Goal: Information Seeking & Learning: Learn about a topic

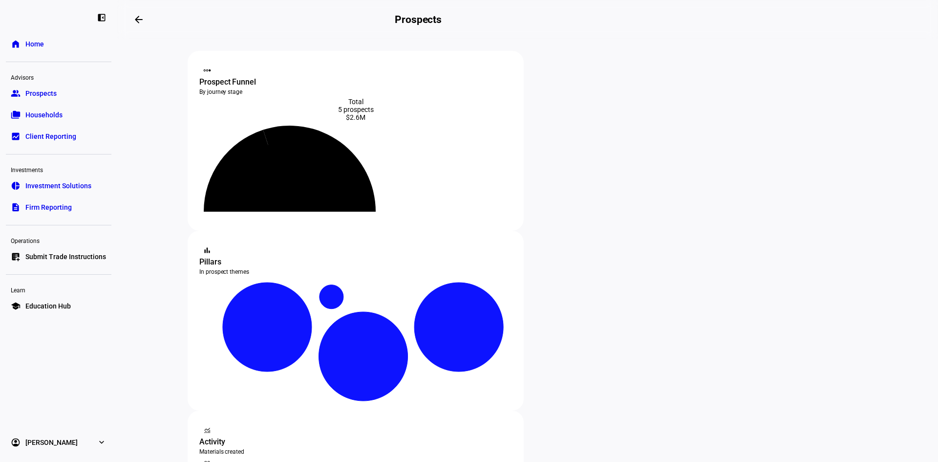
scroll to position [98, 0]
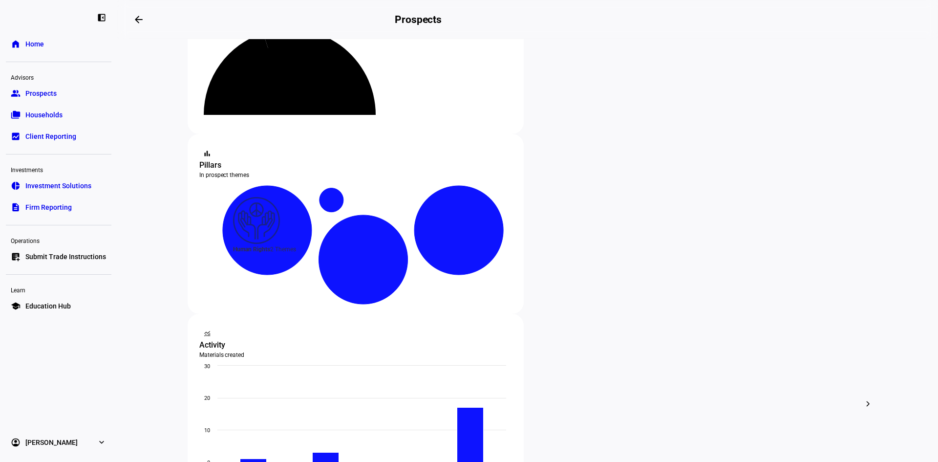
scroll to position [98, 0]
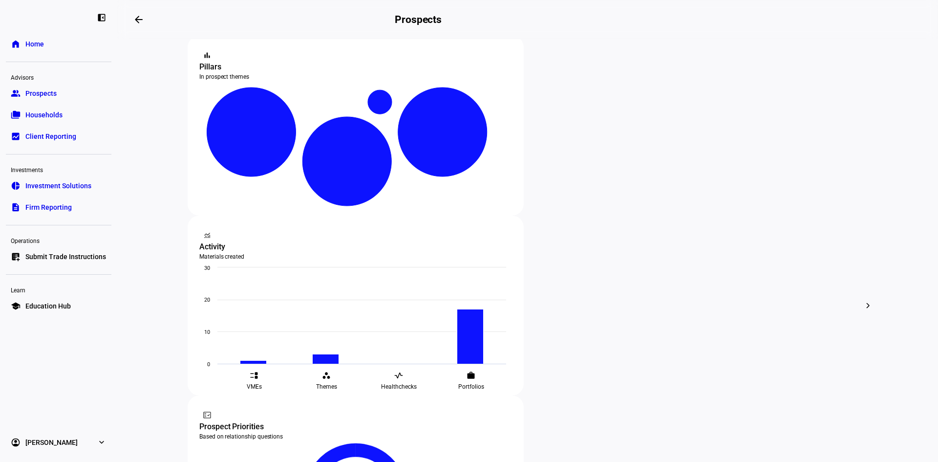
scroll to position [195, 0]
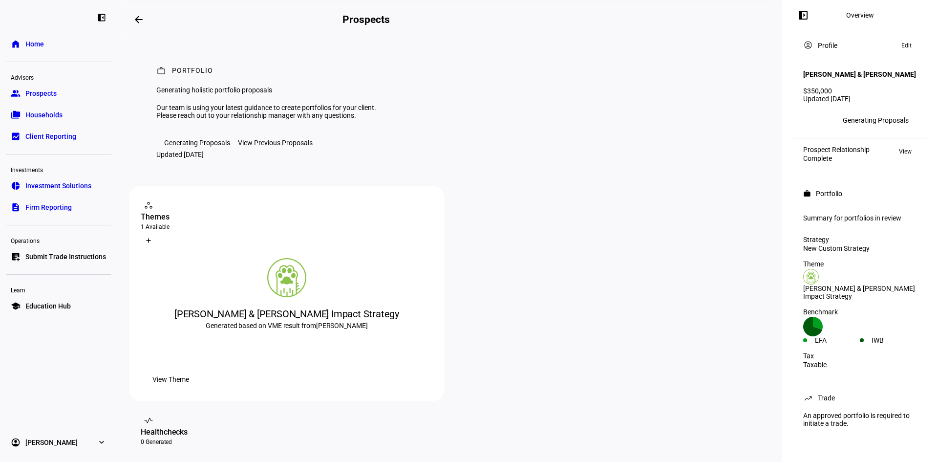
scroll to position [98, 0]
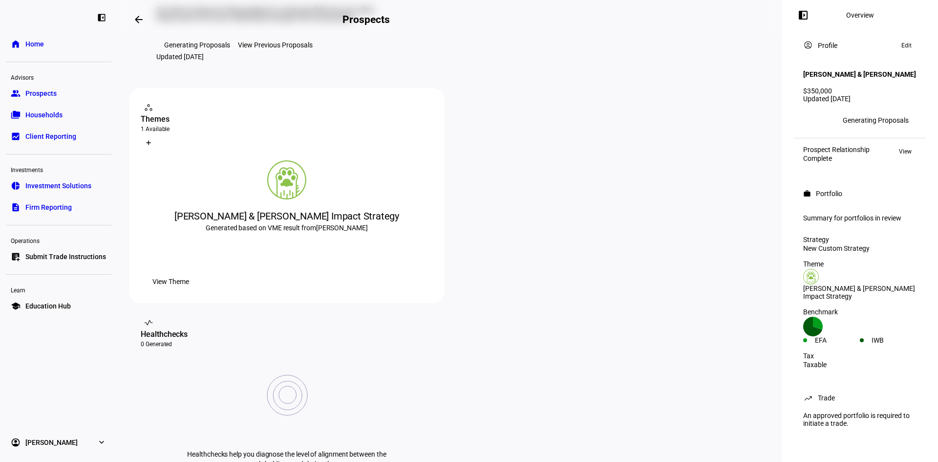
click at [301, 49] on div "View Previous Proposals" at bounding box center [275, 45] width 75 height 8
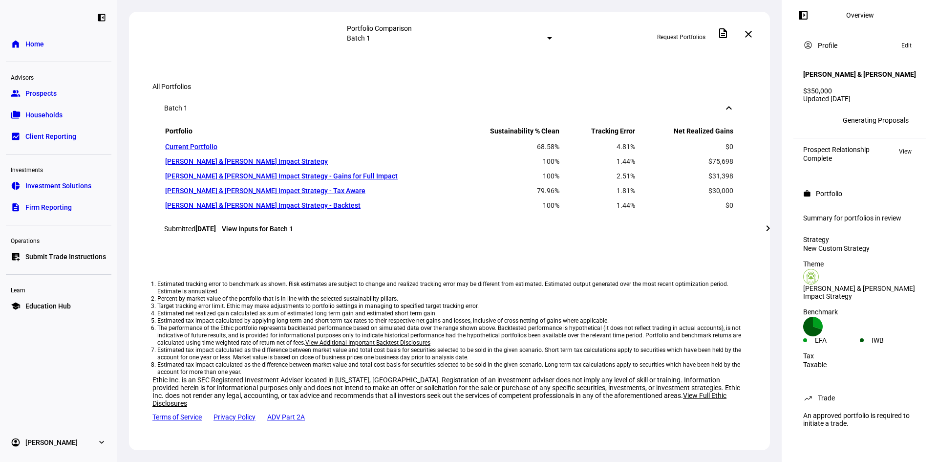
scroll to position [881, 0]
click at [767, 233] on mat-icon "chevron_right" at bounding box center [768, 228] width 12 height 12
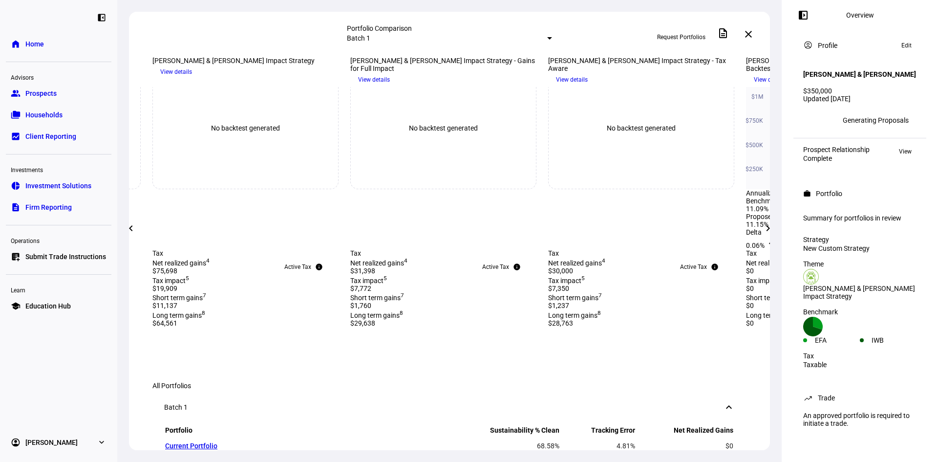
scroll to position [392, 0]
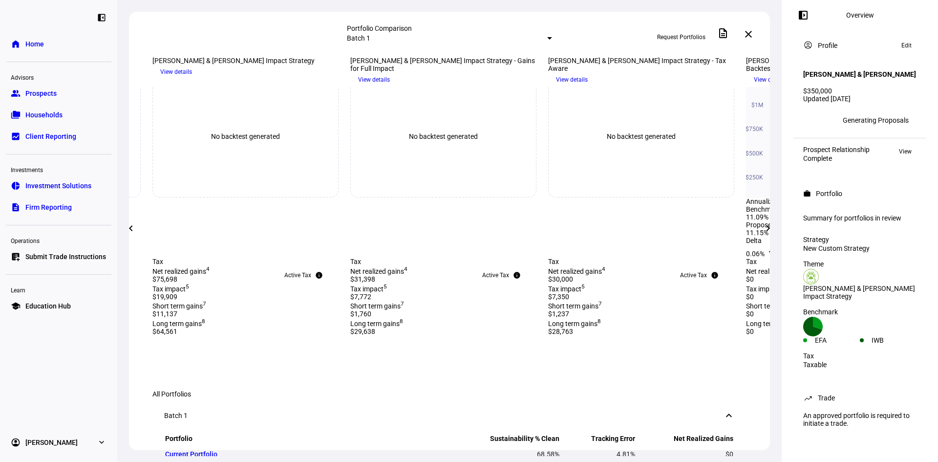
click at [767, 238] on span at bounding box center [767, 227] width 23 height 23
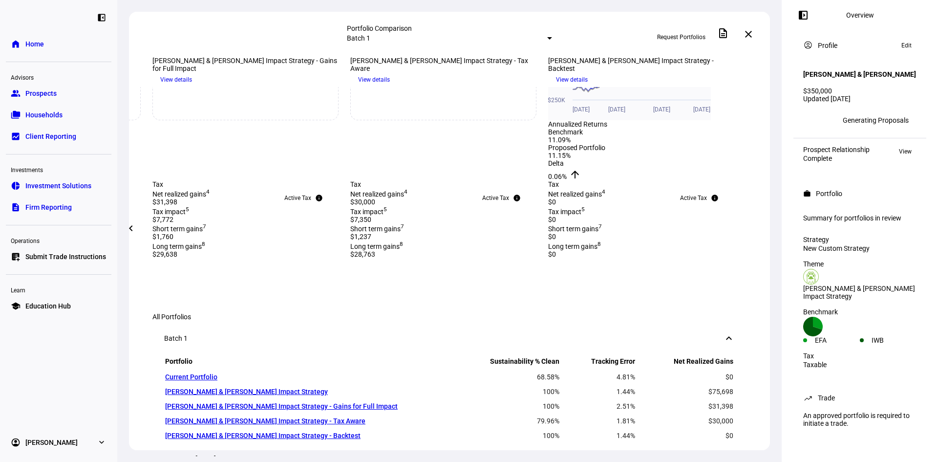
scroll to position [441, 0]
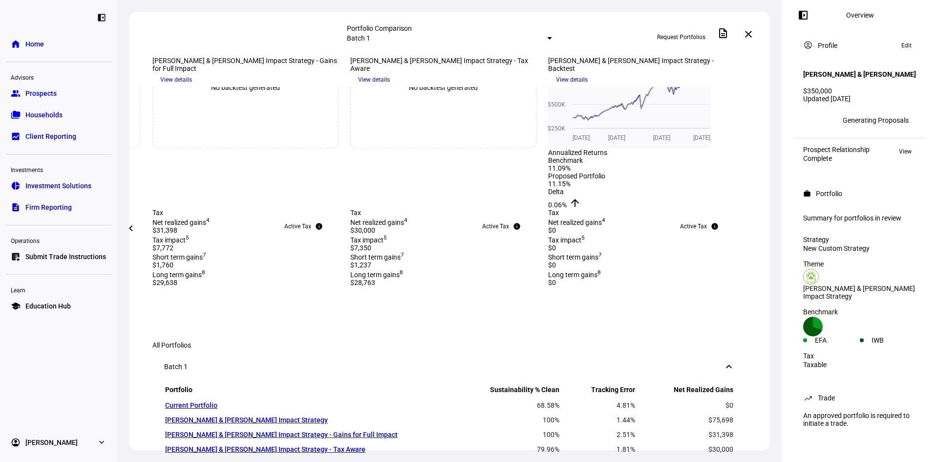
click at [126, 227] on mat-icon "chevron_left" at bounding box center [131, 228] width 12 height 12
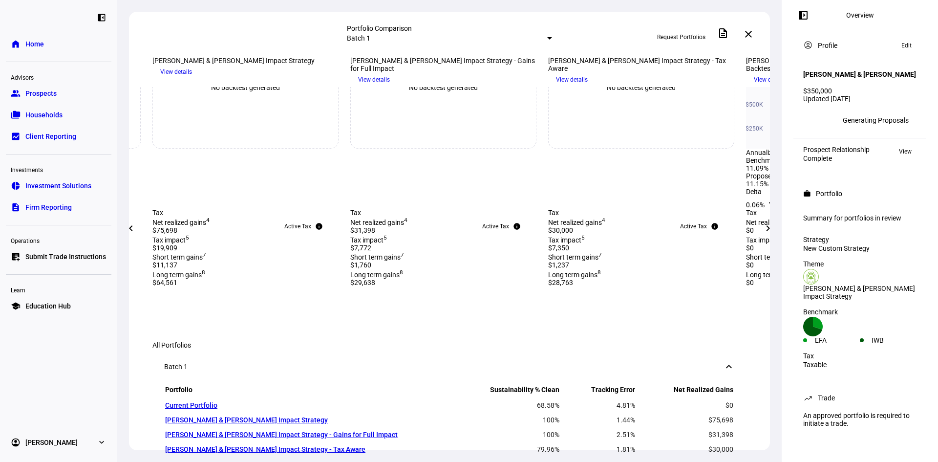
click at [126, 227] on mat-icon "chevron_left" at bounding box center [131, 228] width 12 height 12
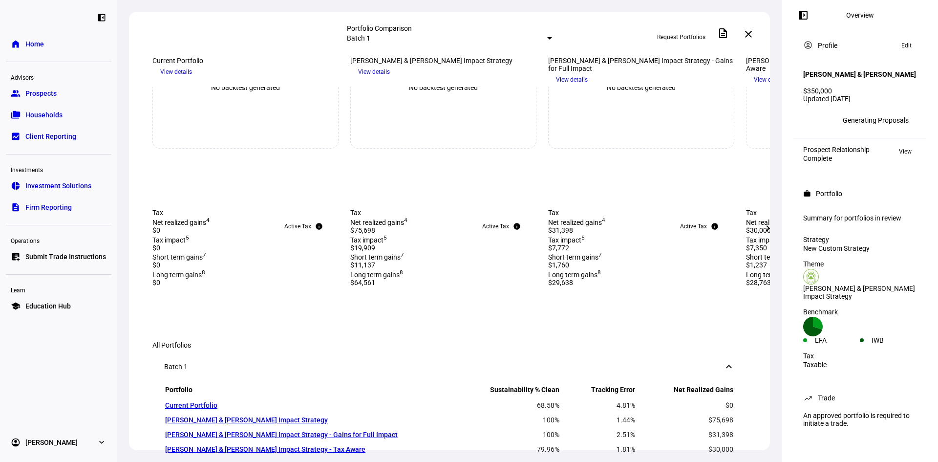
click at [126, 227] on div "Portfolio Comparison Batch 1 Request Portfolios description close Sep 3, 2025 m…" at bounding box center [449, 231] width 664 height 462
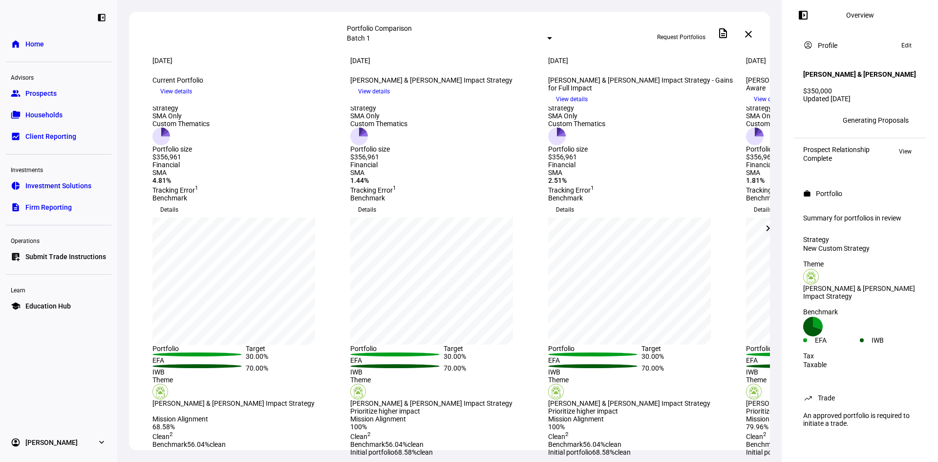
scroll to position [1, 0]
click at [588, 106] on span "View details" at bounding box center [572, 99] width 32 height 15
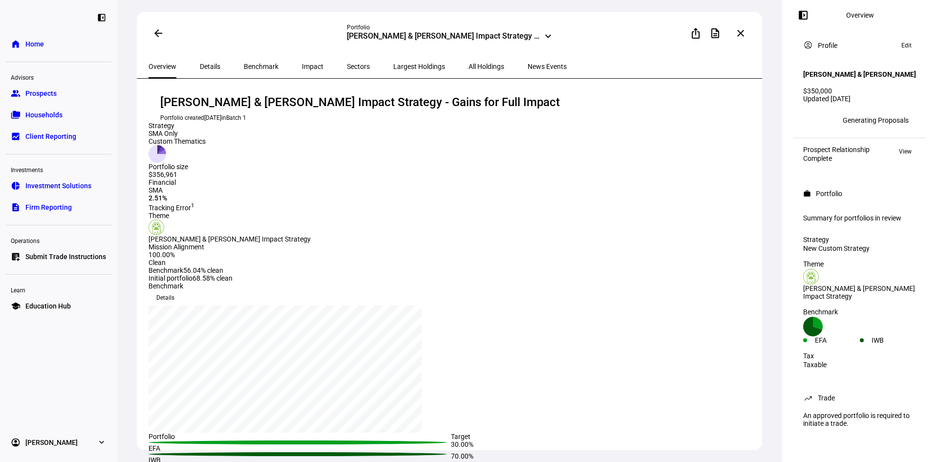
click at [244, 66] on span "Benchmark" at bounding box center [261, 66] width 35 height 7
